Goal: Check status: Check status

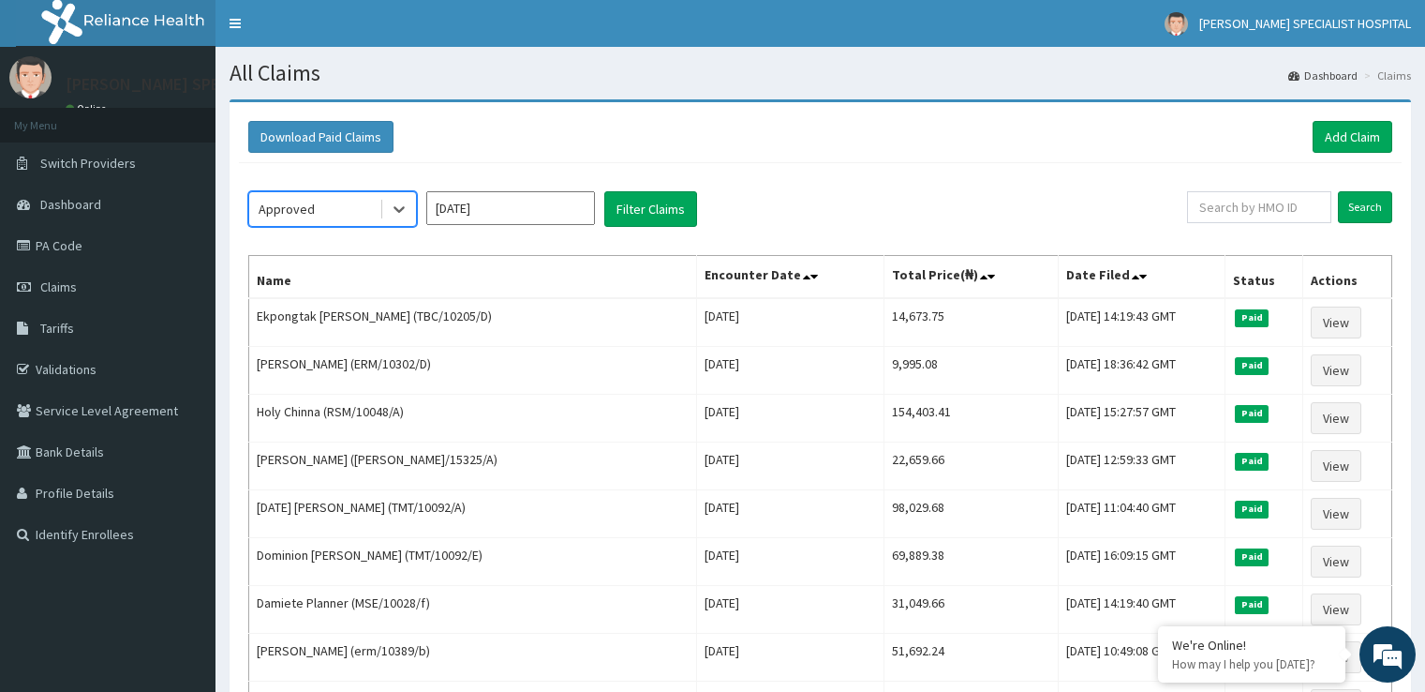
click at [505, 200] on input "[DATE]" at bounding box center [510, 208] width 169 height 34
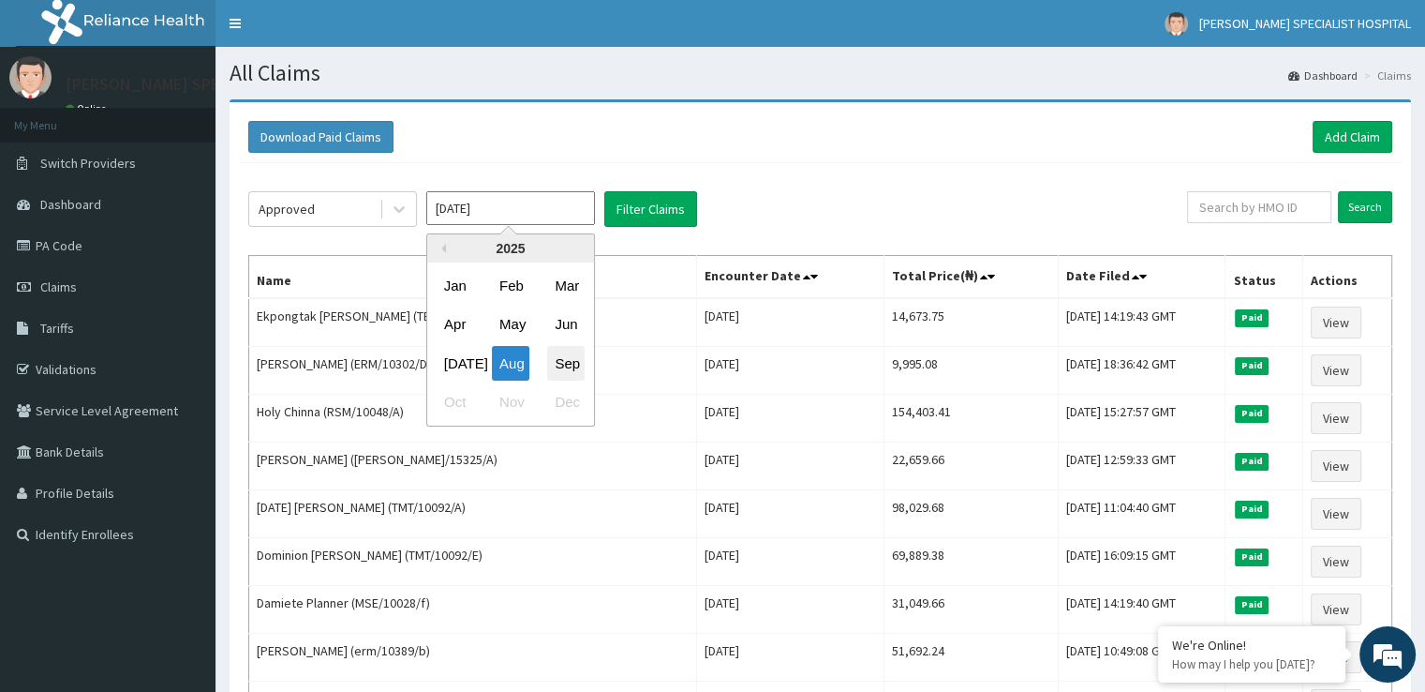
click at [572, 361] on div "Sep" at bounding box center [565, 363] width 37 height 35
type input "[DATE]"
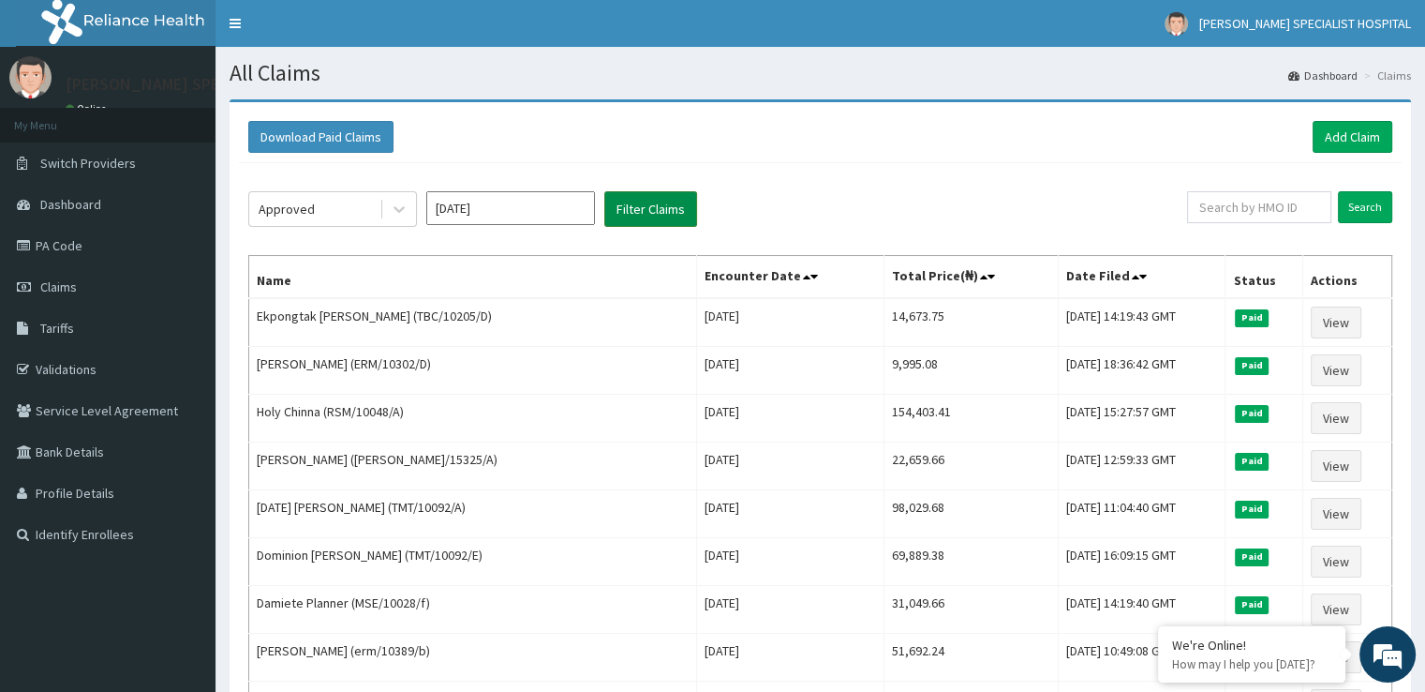
click at [660, 195] on button "Filter Claims" at bounding box center [650, 209] width 93 height 36
click at [666, 200] on button "Filter Claims" at bounding box center [650, 209] width 93 height 36
click at [649, 196] on button "Filter Claims" at bounding box center [650, 209] width 93 height 36
click at [356, 206] on div "Approved" at bounding box center [314, 209] width 130 height 30
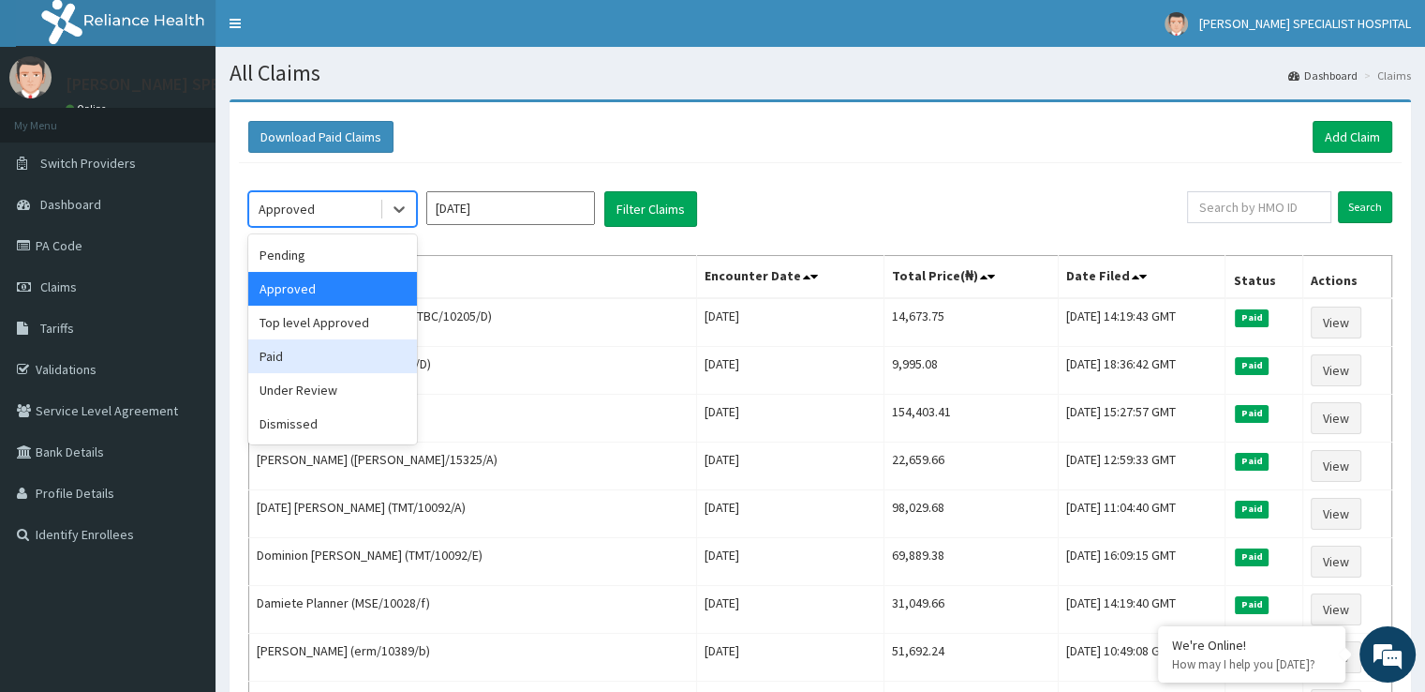
click at [290, 351] on div "Paid" at bounding box center [332, 356] width 169 height 34
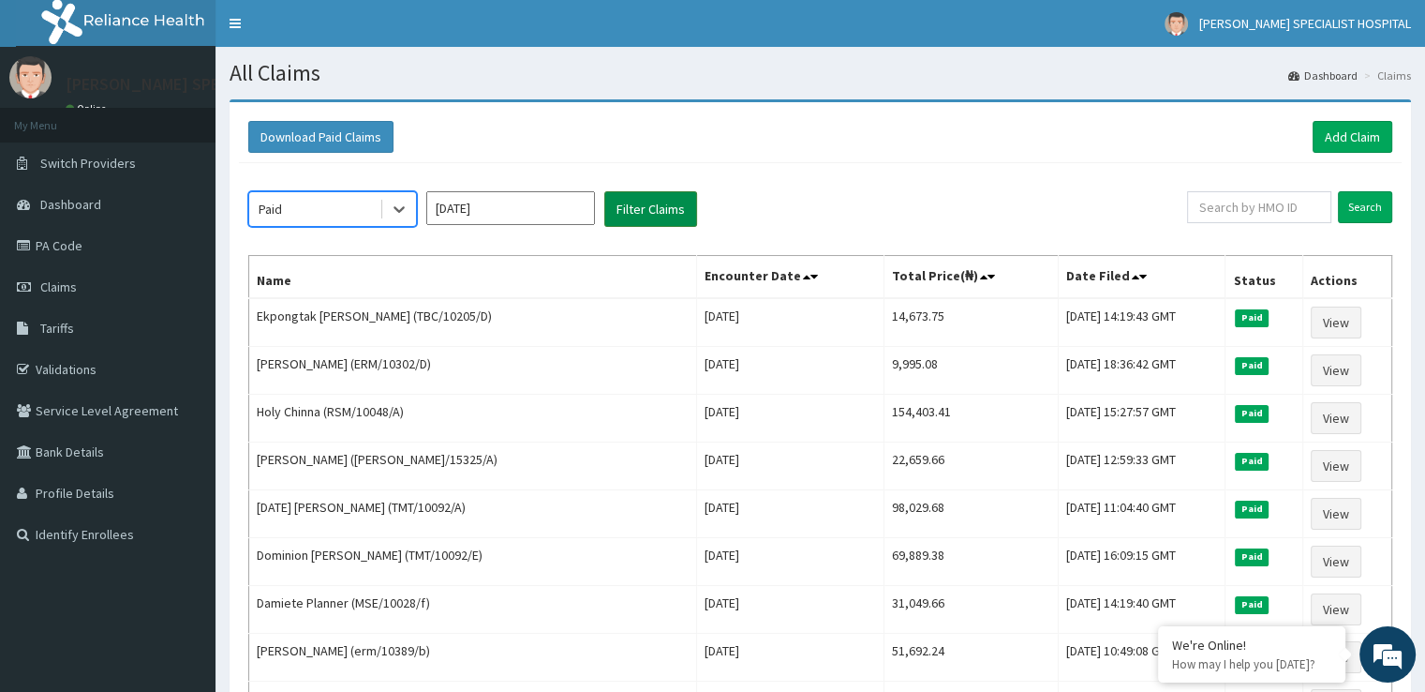
click at [650, 199] on button "Filter Claims" at bounding box center [650, 209] width 93 height 36
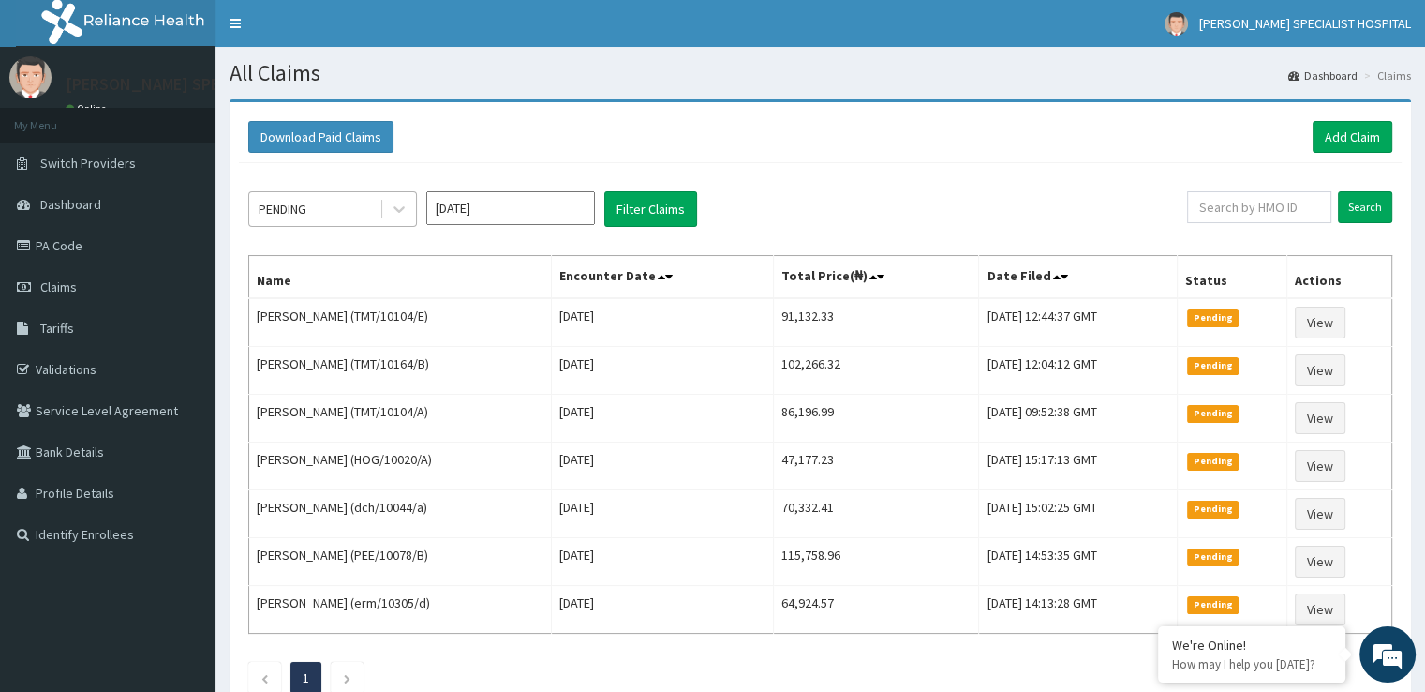
click at [316, 200] on div "PENDING" at bounding box center [314, 209] width 130 height 30
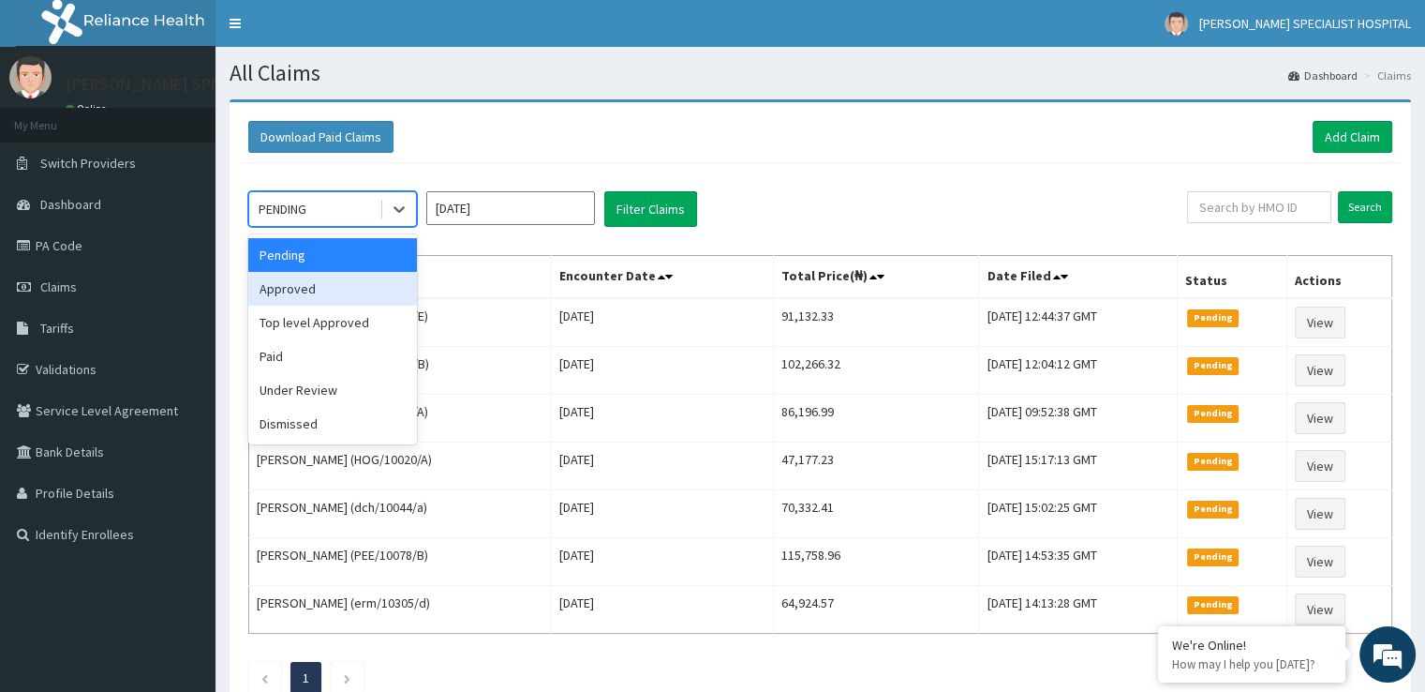
click at [306, 297] on div "Approved" at bounding box center [332, 289] width 169 height 34
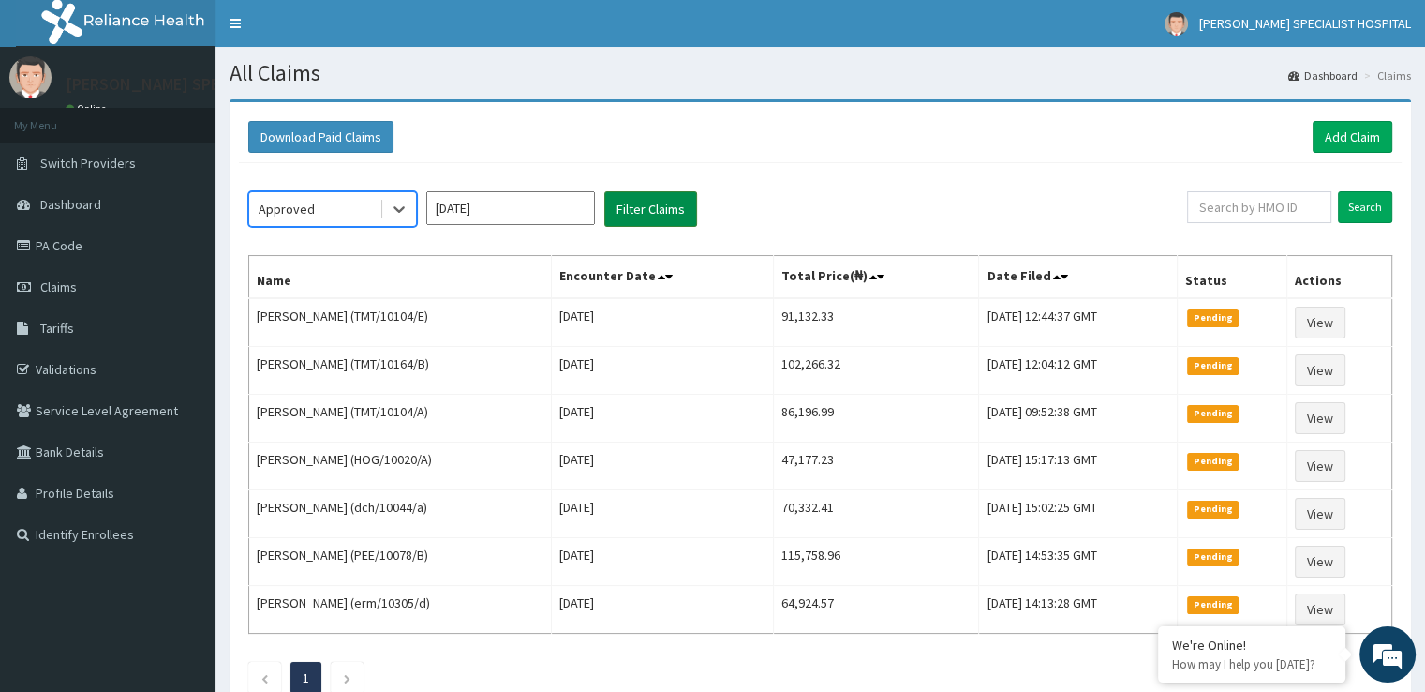
click at [645, 211] on button "Filter Claims" at bounding box center [650, 209] width 93 height 36
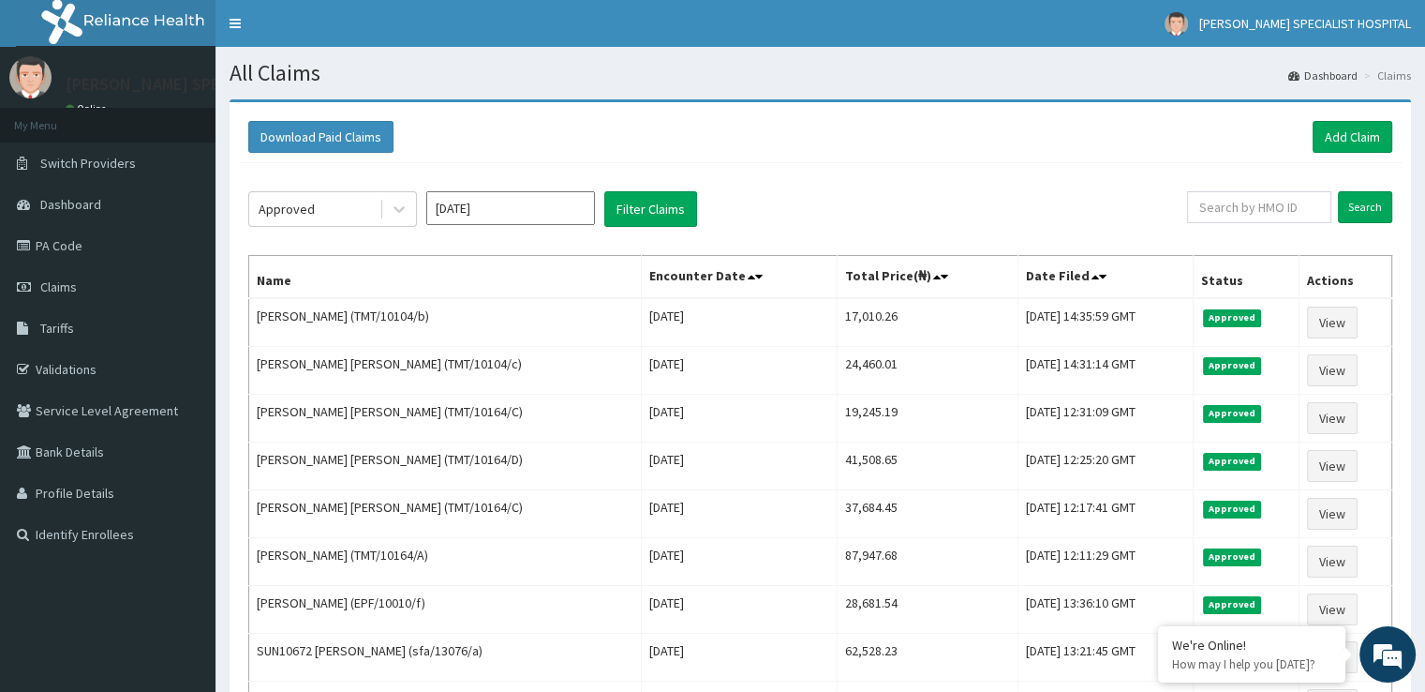
click at [803, 173] on div "Approved [DATE] Filter Claims Search Name Encounter Date Total Price(₦) Date Fi…" at bounding box center [820, 533] width 1163 height 740
